Goal: Find contact information: Find contact information

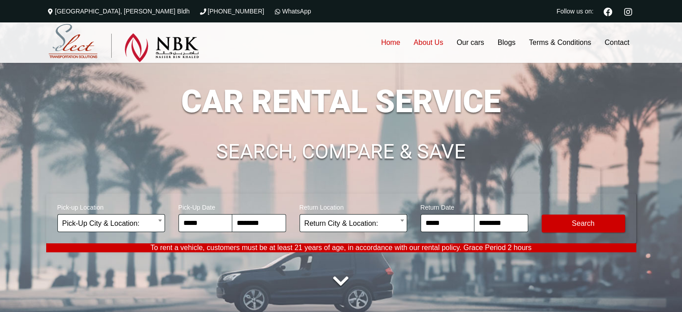
click at [435, 48] on link "About Us" at bounding box center [428, 42] width 43 height 40
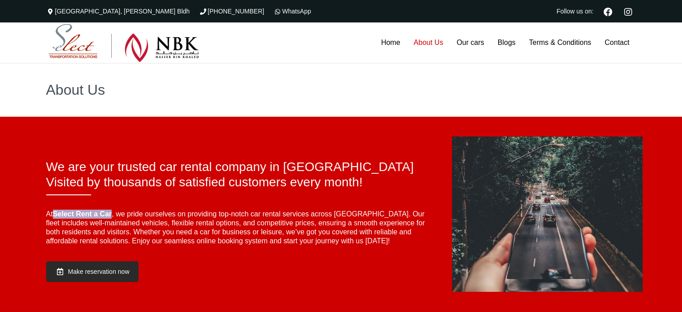
drag, startPoint x: 113, startPoint y: 215, endPoint x: 55, endPoint y: 217, distance: 57.9
click at [55, 217] on strong "Select Rent a Car" at bounding box center [82, 214] width 59 height 8
copy strong "Select Rent a Car"
click at [613, 44] on link "Contact" at bounding box center [617, 42] width 38 height 40
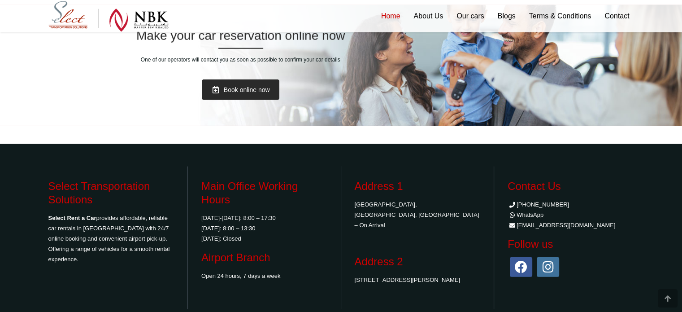
scroll to position [2135, 0]
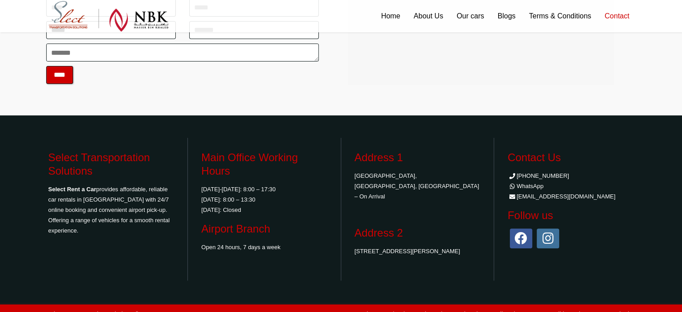
scroll to position [293, 0]
